Goal: Obtain resource: Download file/media

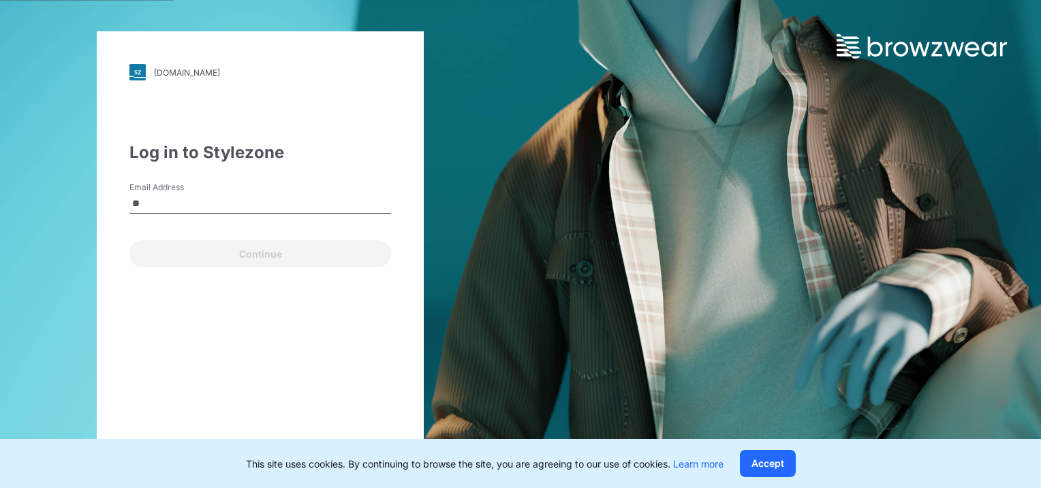
type input "**********"
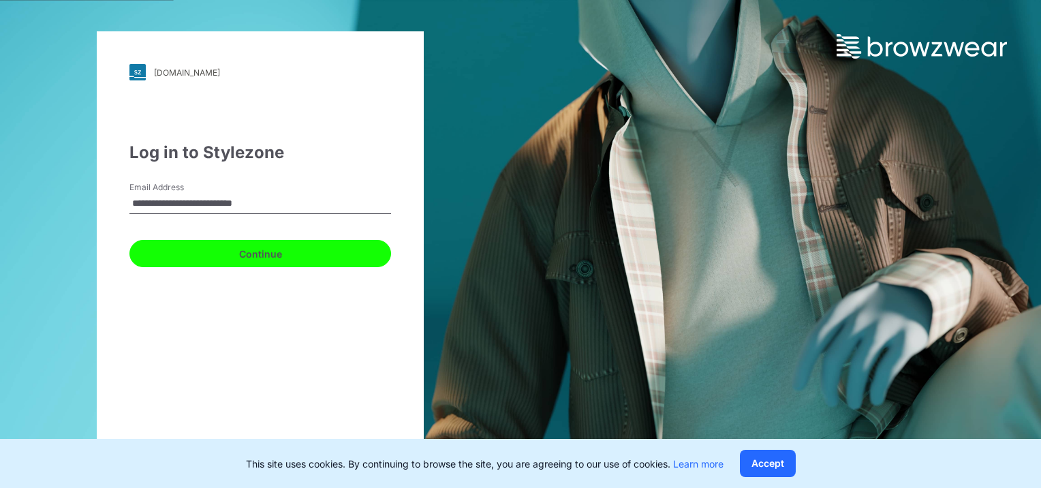
drag, startPoint x: 151, startPoint y: 245, endPoint x: 176, endPoint y: 258, distance: 28.6
click at [151, 246] on button "Continue" at bounding box center [260, 253] width 262 height 27
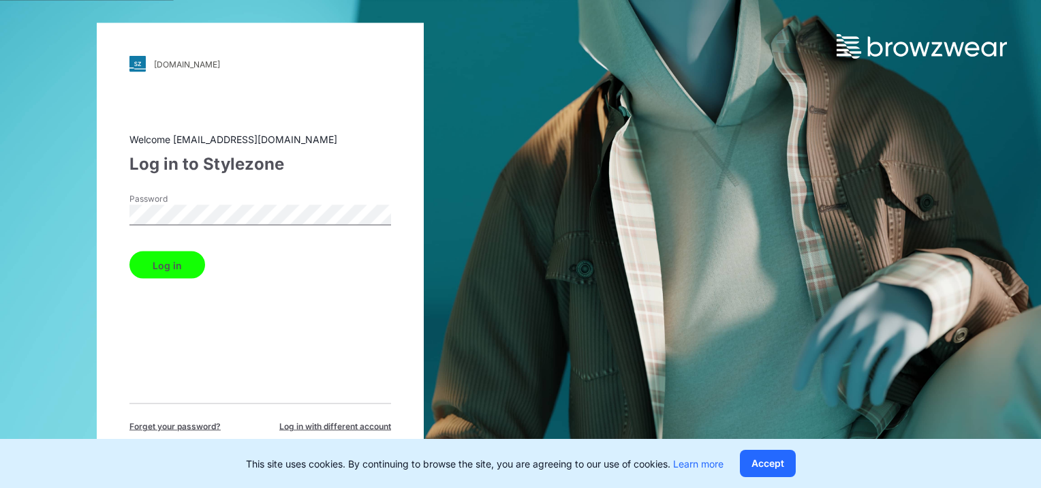
click at [129, 251] on button "Log in" at bounding box center [167, 264] width 76 height 27
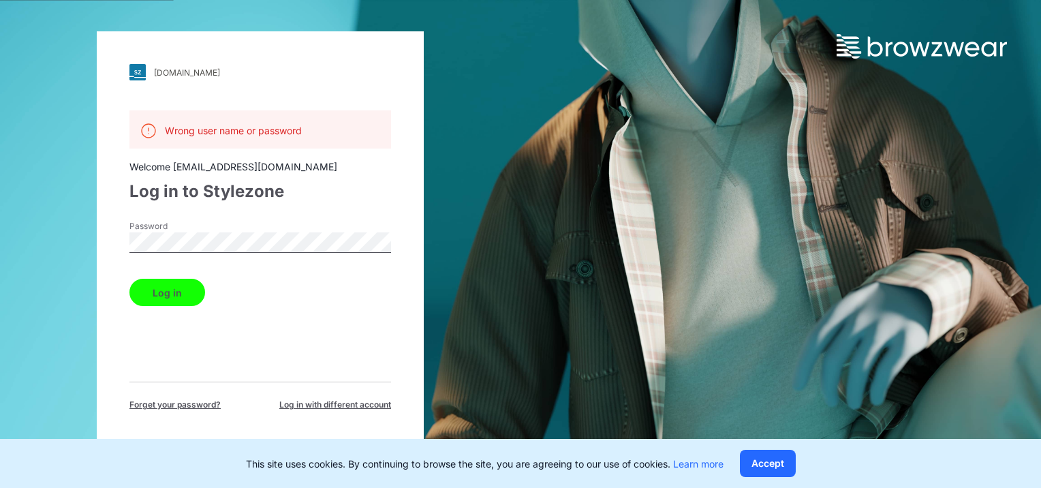
click at [0, 234] on html "[DOMAIN_NAME] Loading... Wrong user name or password Welcome [EMAIL_ADDRESS][DO…" at bounding box center [520, 244] width 1041 height 488
click at [129, 279] on button "Log in" at bounding box center [167, 292] width 76 height 27
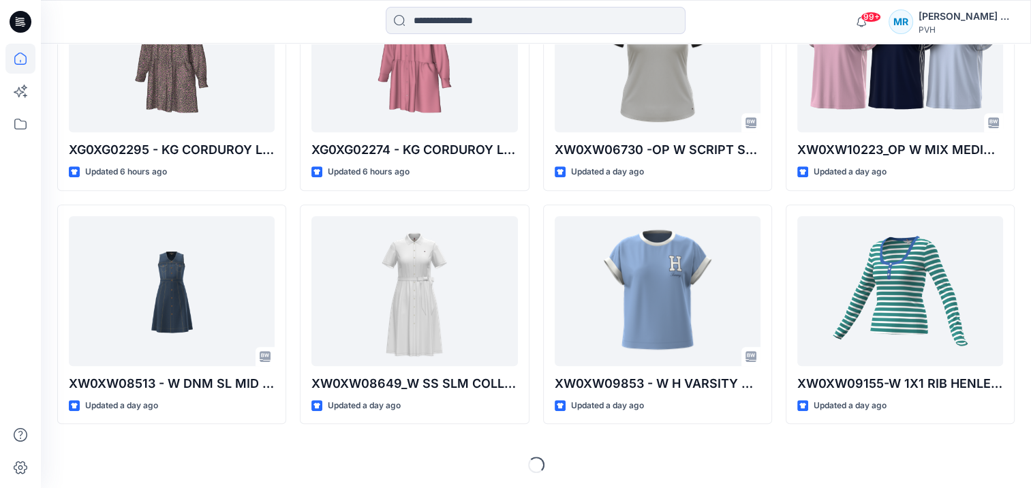
scroll to position [714, 0]
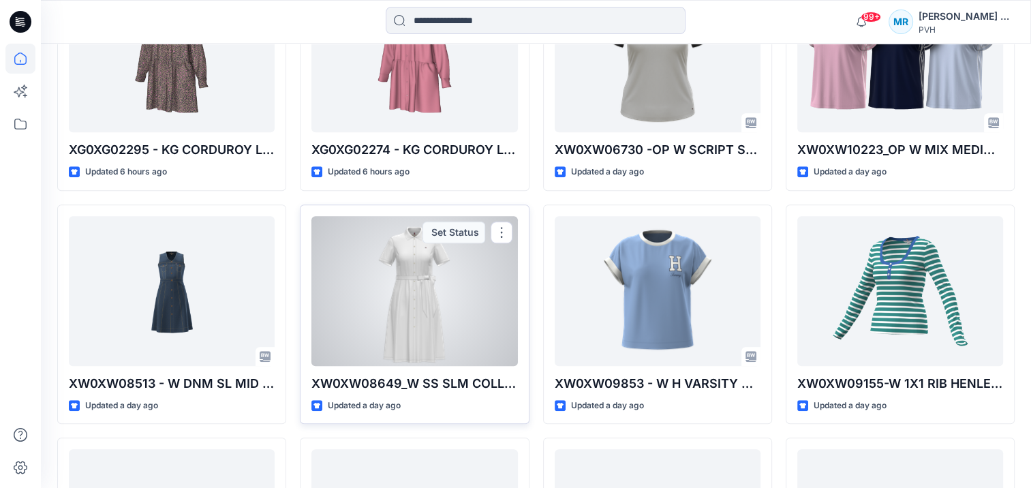
click at [384, 313] on div at bounding box center [414, 291] width 206 height 150
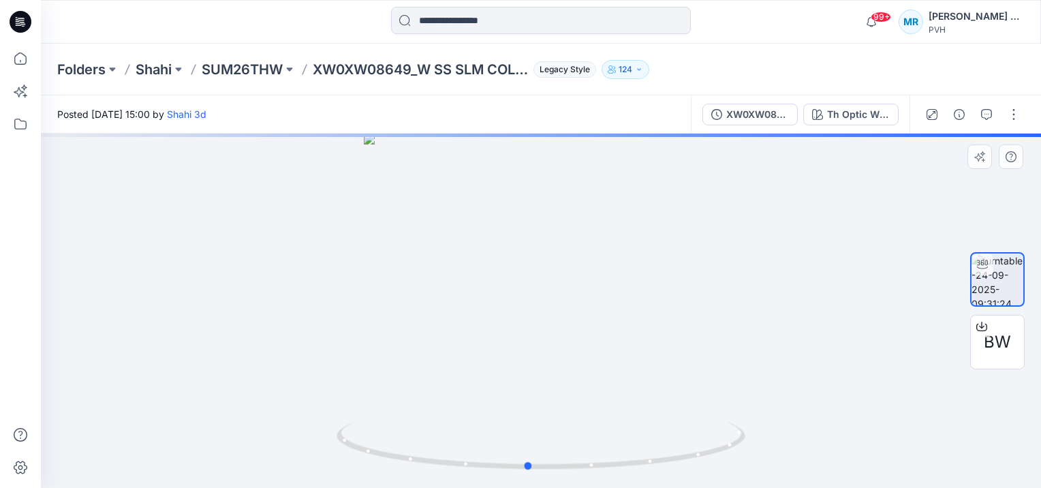
drag, startPoint x: 972, startPoint y: 197, endPoint x: 959, endPoint y: 179, distance: 21.9
click at [959, 179] on div at bounding box center [541, 311] width 1000 height 354
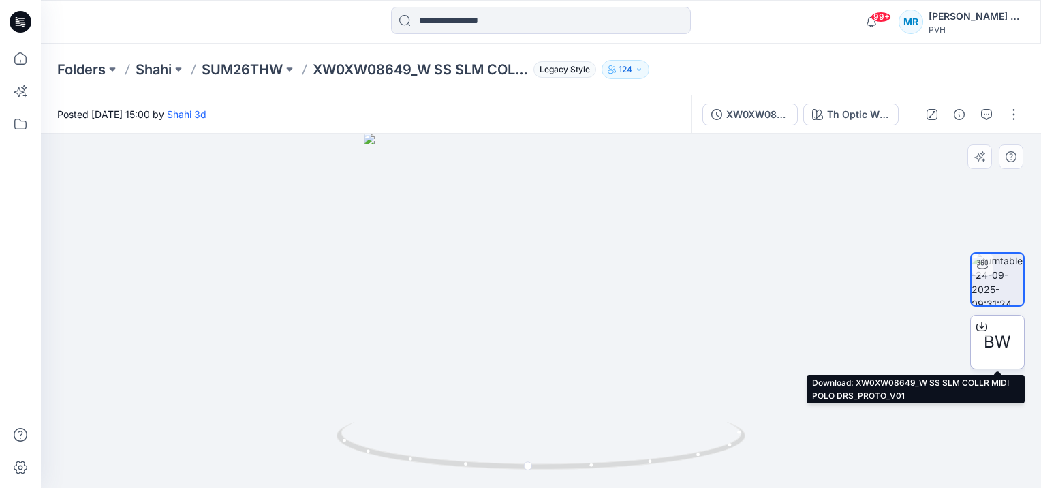
click at [992, 347] on span "BW" at bounding box center [997, 342] width 27 height 25
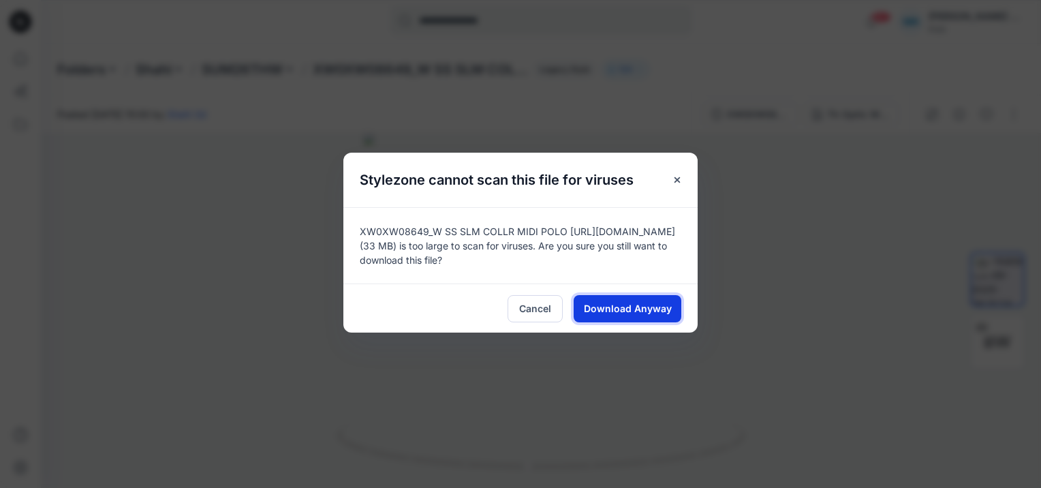
click at [639, 312] on span "Download Anyway" at bounding box center [628, 308] width 88 height 14
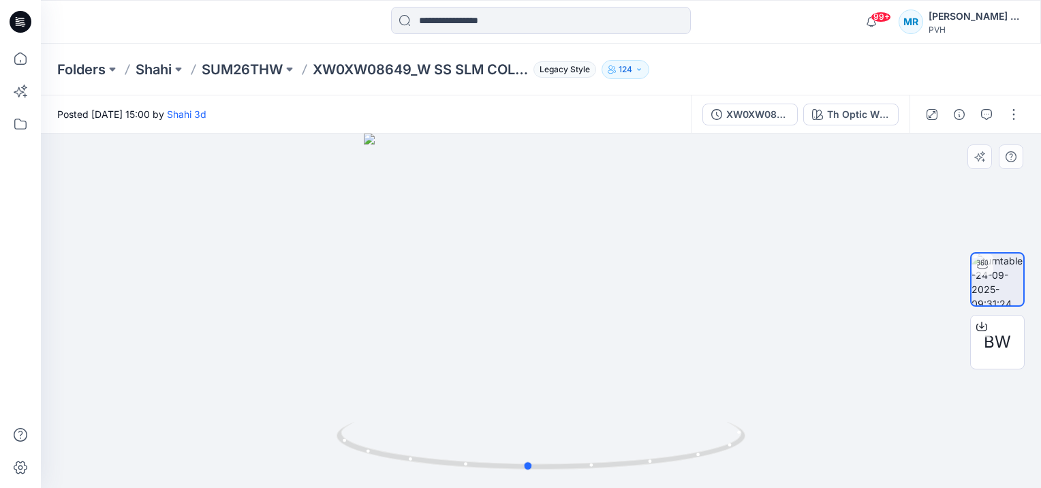
click at [777, 245] on div at bounding box center [541, 311] width 1000 height 354
click at [593, 313] on div at bounding box center [541, 311] width 1000 height 354
click at [570, 342] on div at bounding box center [541, 311] width 1000 height 354
drag, startPoint x: 570, startPoint y: 342, endPoint x: 597, endPoint y: 356, distance: 29.9
click at [570, 343] on div at bounding box center [541, 311] width 1000 height 354
